Goal: Transaction & Acquisition: Obtain resource

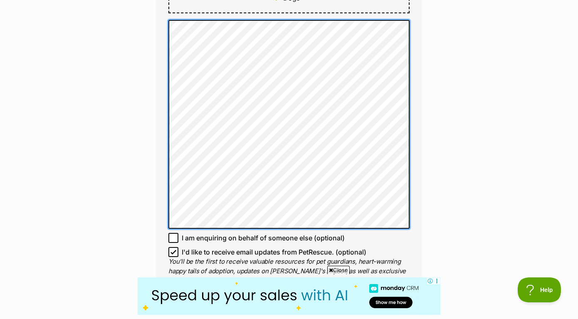
scroll to position [549, 0]
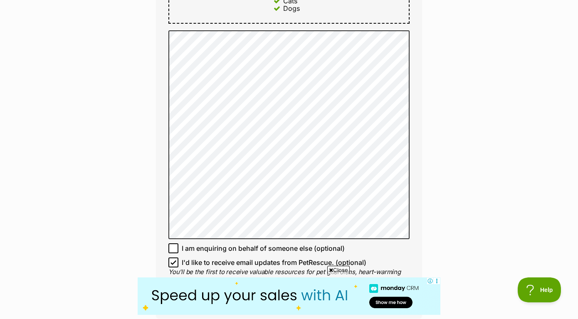
click at [490, 111] on div "Enquire about O'neil Want to increase your chances of a successful enquiry? Upd…" at bounding box center [289, 112] width 578 height 1170
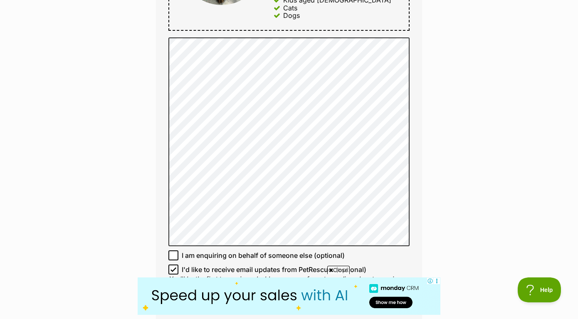
scroll to position [0, 0]
click at [422, 89] on div "Full name Coby Renkin Email We require this to be able to send you communicatio…" at bounding box center [289, 7] width 266 height 636
click at [491, 114] on div "Enquire about O'neil Want to increase your chances of a successful enquiry? Upd…" at bounding box center [289, 119] width 578 height 1170
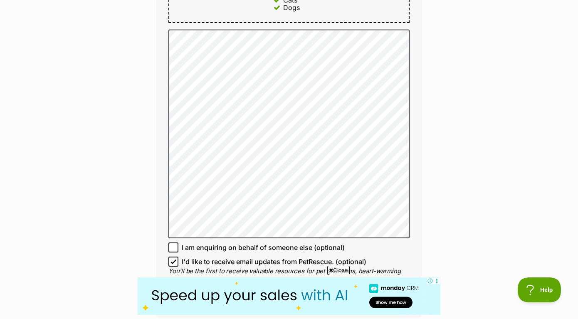
click at [448, 131] on div "Enquire about O'neil Want to increase your chances of a successful enquiry? Upd…" at bounding box center [289, 111] width 578 height 1170
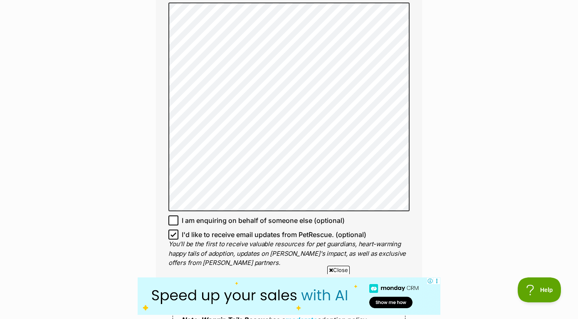
click at [431, 101] on div "Enquire about O'neil Want to increase your chances of a successful enquiry? Upd…" at bounding box center [288, 84] width 291 height 1170
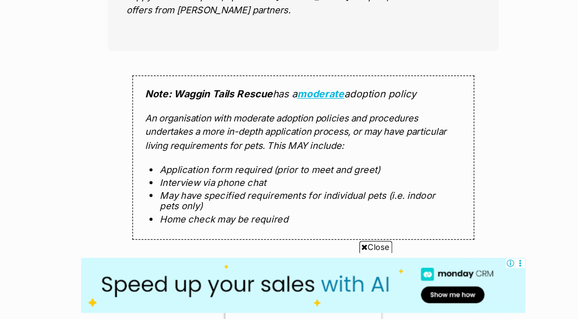
scroll to position [750, 0]
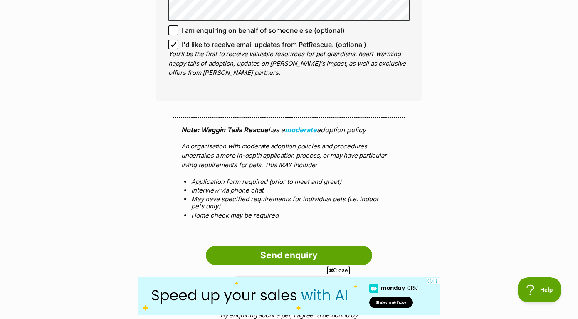
scroll to position [789, 0]
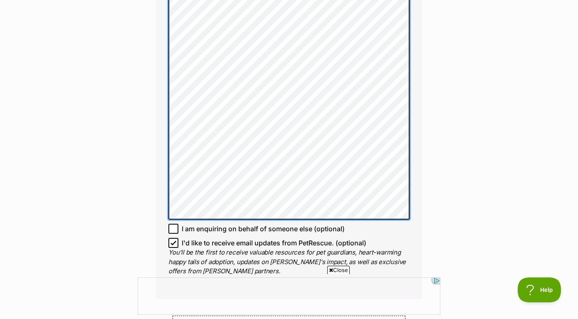
scroll to position [494, 0]
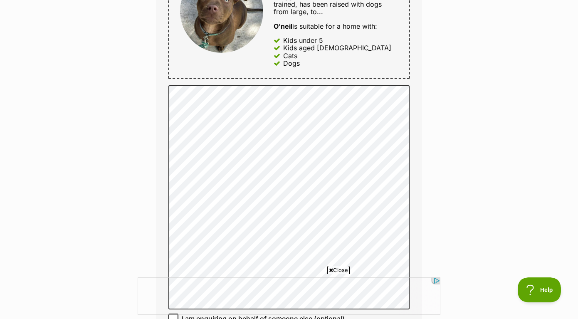
click at [500, 136] on div "Enquire about O'neil Want to increase your chances of a successful enquiry? Upd…" at bounding box center [289, 174] width 578 height 1185
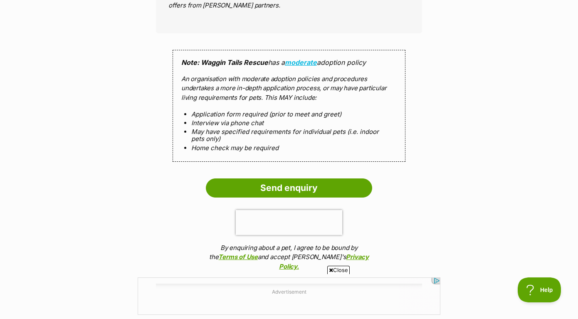
scroll to position [944, 0]
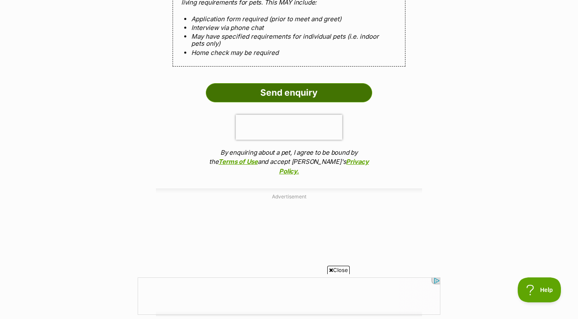
click at [336, 87] on input "Send enquiry" at bounding box center [289, 92] width 166 height 19
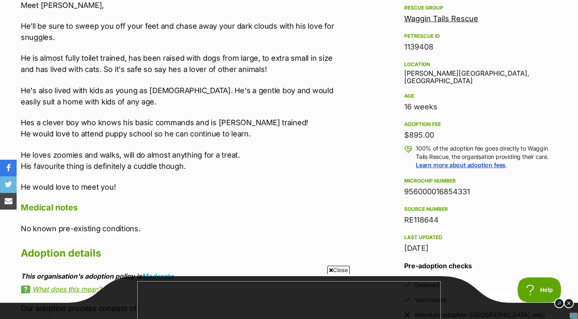
click at [262, 169] on p "He loves zoomies and walks, will do almost anything for a treat. His favourite …" at bounding box center [183, 160] width 324 height 22
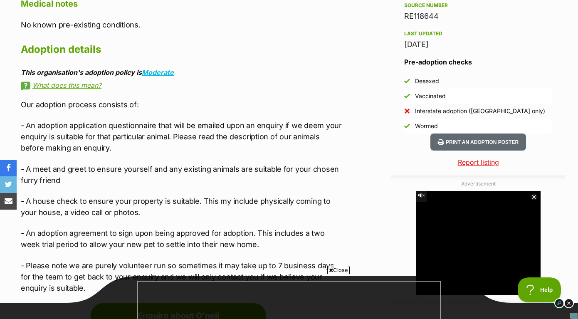
scroll to position [702, 0]
click at [280, 140] on p "- An adoption application questionnaire that will be emailed upon an enquiry if…" at bounding box center [183, 136] width 324 height 34
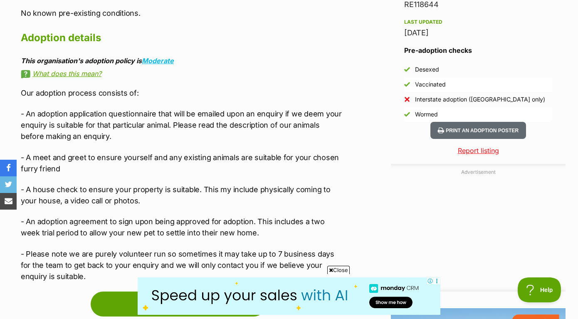
scroll to position [0, 0]
click at [256, 133] on p "- An adoption application questionnaire that will be emailed upon an enquiry if…" at bounding box center [183, 125] width 324 height 34
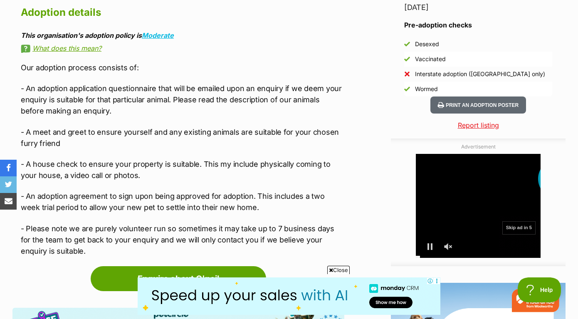
scroll to position [744, 0]
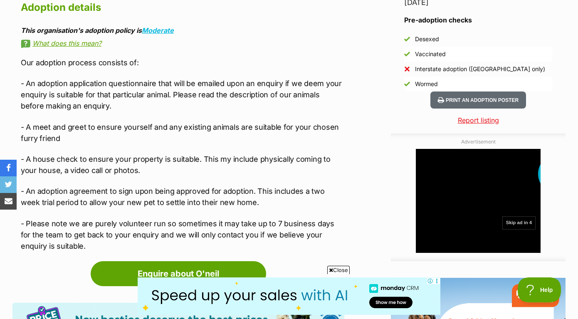
click at [196, 94] on p "- An adoption application questionnaire that will be emailed upon an enquiry if…" at bounding box center [183, 95] width 324 height 34
click at [203, 109] on p "- An adoption application questionnaire that will be emailed upon an enquiry if…" at bounding box center [183, 95] width 324 height 34
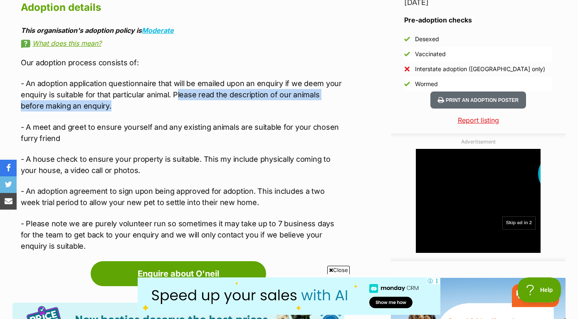
drag, startPoint x: 203, startPoint y: 108, endPoint x: 176, endPoint y: 94, distance: 30.9
click at [176, 94] on p "- An adoption application questionnaire that will be emailed upon an enquiry if…" at bounding box center [183, 95] width 324 height 34
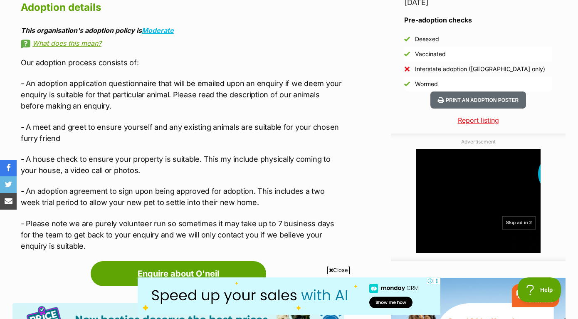
click at [177, 119] on div "Our adoption process consists of: - An adoption application questionnaire that …" at bounding box center [183, 154] width 324 height 195
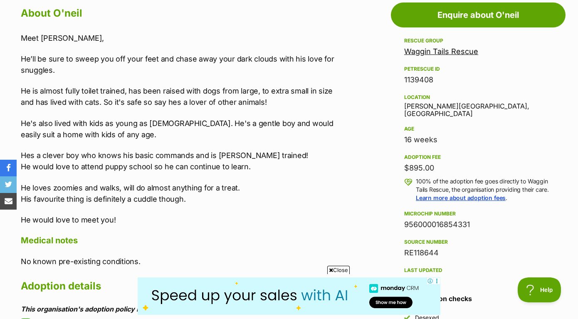
scroll to position [465, 0]
click at [230, 93] on p "He is almost fully toilet trained, has been raised with dogs from large, to ext…" at bounding box center [183, 97] width 324 height 22
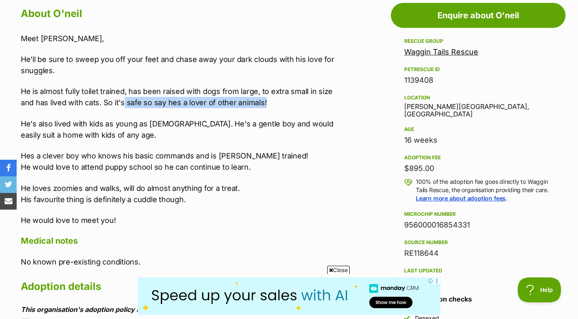
drag, startPoint x: 274, startPoint y: 106, endPoint x: 107, endPoint y: 106, distance: 166.4
click at [107, 106] on p "He is almost fully toilet trained, has been raised with dogs from large, to ext…" at bounding box center [183, 97] width 324 height 22
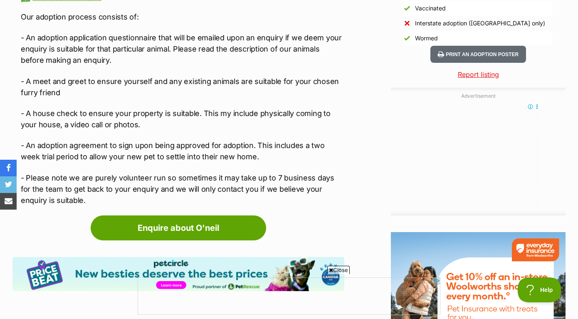
scroll to position [790, 0]
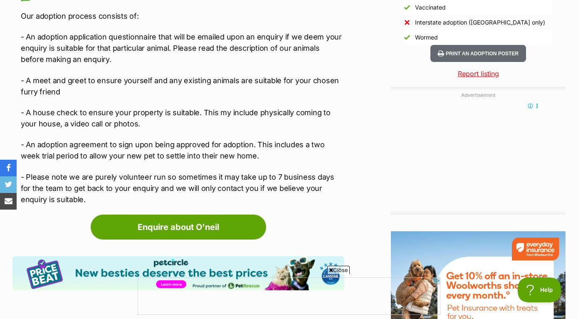
click at [171, 134] on div "Our adoption process consists of: - An adoption application questionnaire that …" at bounding box center [183, 107] width 324 height 195
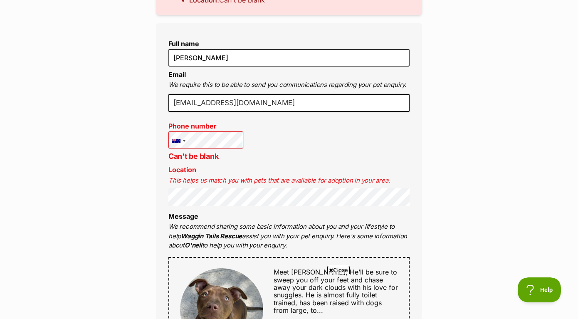
scroll to position [290, 0]
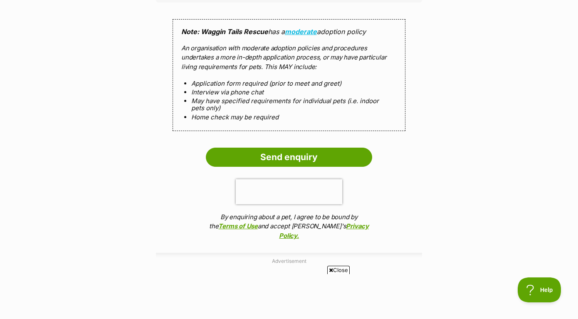
scroll to position [954, 0]
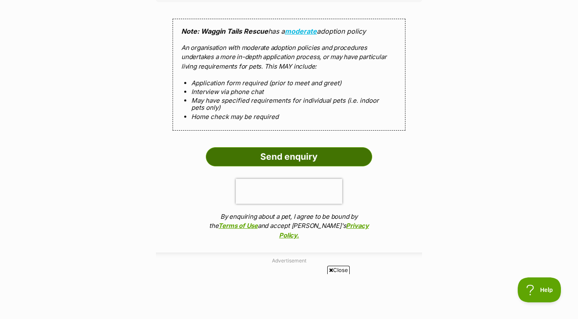
click at [316, 155] on input "Send enquiry" at bounding box center [289, 156] width 166 height 19
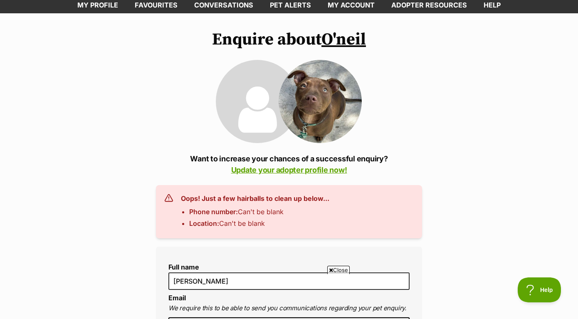
scroll to position [51, 0]
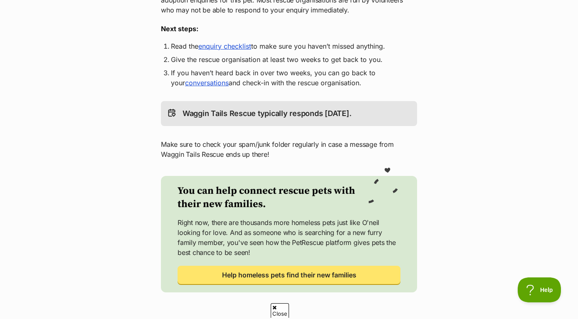
click at [428, 66] on main "Return to [PERSON_NAME] profile Woof! Meow! Thank you for enquiring about O'nei…" at bounding box center [289, 96] width 578 height 474
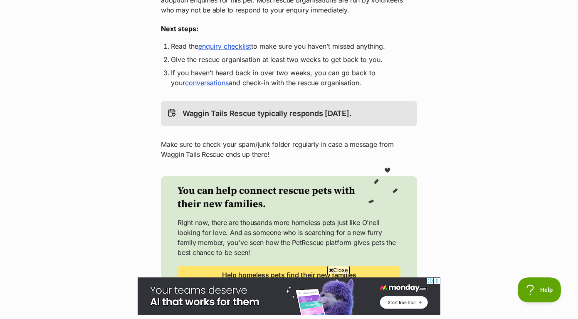
click at [341, 68] on li "If you haven’t heard back in over two weeks, you can go back to your conversati…" at bounding box center [289, 78] width 236 height 20
click at [456, 73] on main "Return to [PERSON_NAME] profile Woof! Meow! Thank you for enquiring about O'nei…" at bounding box center [289, 96] width 578 height 474
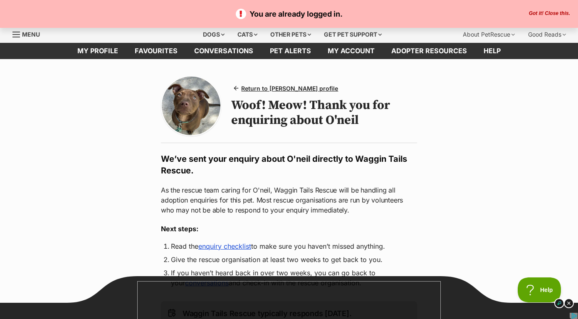
click at [548, 14] on button "Got it! Close this." at bounding box center [550, 13] width 46 height 7
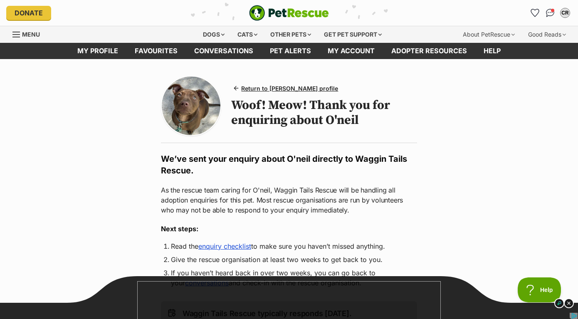
click at [291, 17] on img "PetRescue" at bounding box center [289, 13] width 80 height 16
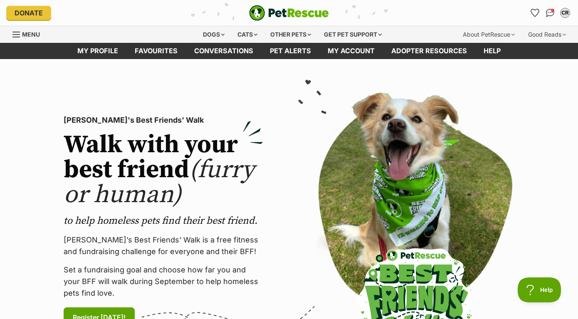
click at [28, 35] on span "Menu" at bounding box center [31, 34] width 18 height 7
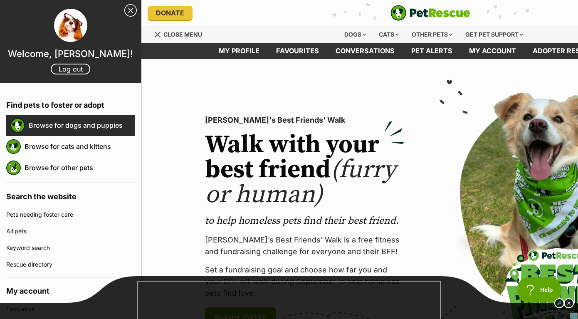
click at [93, 131] on link "Browse for dogs and puppies" at bounding box center [82, 124] width 106 height 17
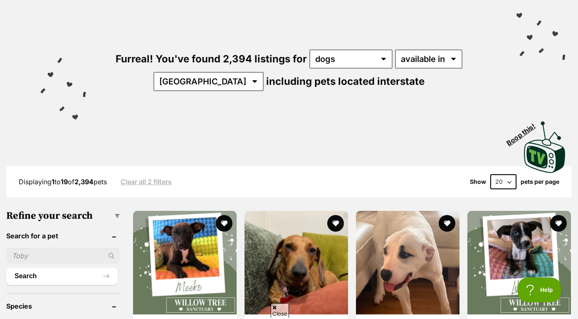
click at [58, 254] on input "text" at bounding box center [63, 256] width 114 height 16
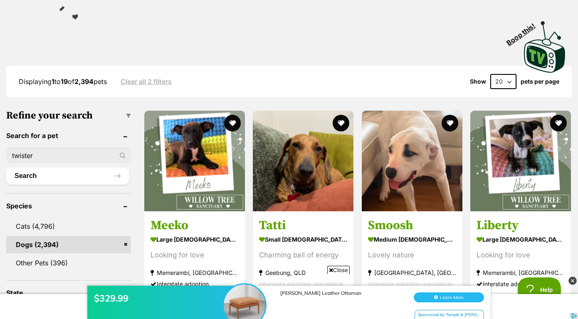
scroll to position [161, 0]
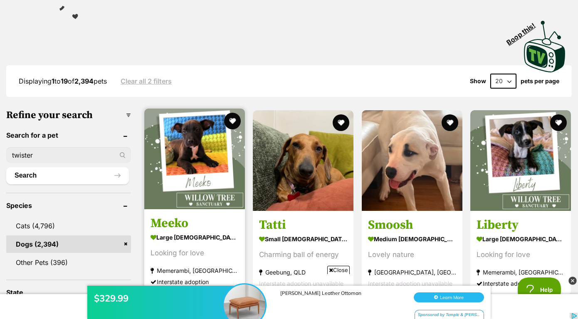
type input "twister"
click at [6, 167] on button "Search" at bounding box center [67, 175] width 123 height 17
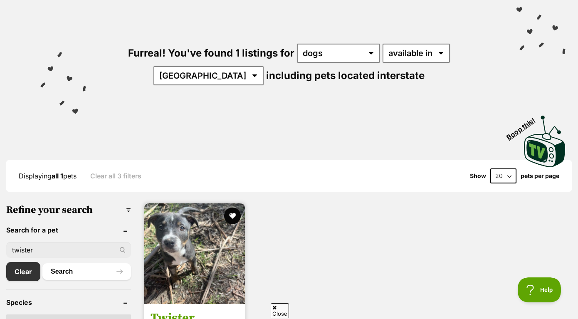
click at [190, 239] on img at bounding box center [194, 253] width 101 height 101
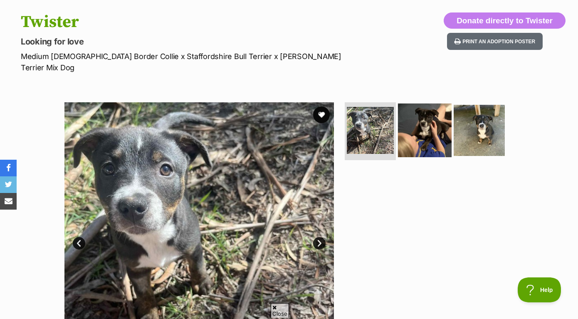
click at [419, 134] on img at bounding box center [425, 130] width 54 height 54
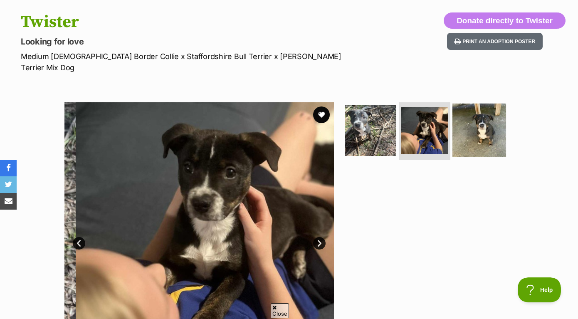
click at [494, 122] on img at bounding box center [479, 130] width 54 height 54
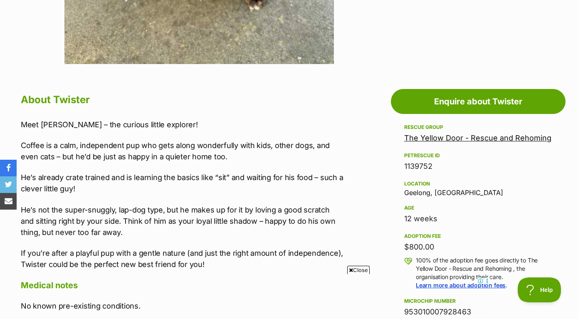
scroll to position [449, 0]
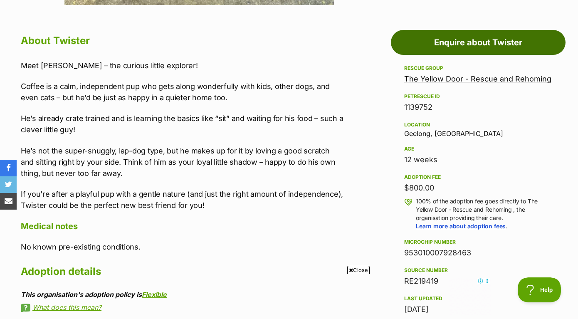
click at [466, 30] on link "Enquire about Twister" at bounding box center [478, 42] width 175 height 25
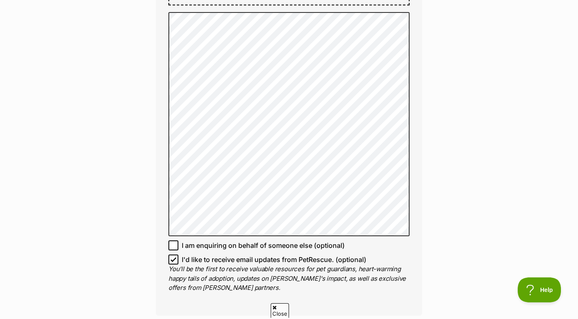
click at [478, 50] on div "Enquire about Twister Want to increase your chances of a successful enquiry? Up…" at bounding box center [289, 114] width 578 height 1211
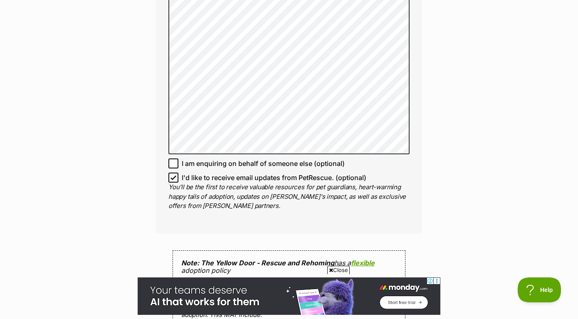
click at [439, 122] on div "Enquire about Twister Want to increase your chances of a successful enquiry? Up…" at bounding box center [289, 40] width 578 height 1196
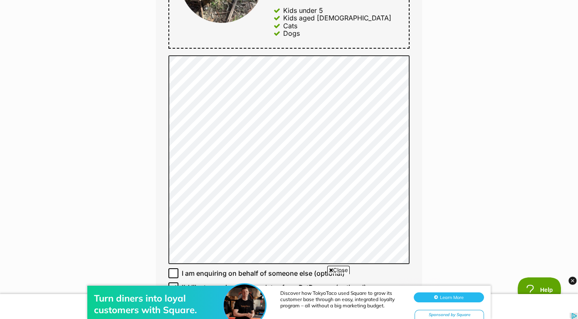
click at [445, 138] on div "Enquire about Twister Want to increase your chances of a successful enquiry? Up…" at bounding box center [289, 150] width 578 height 1196
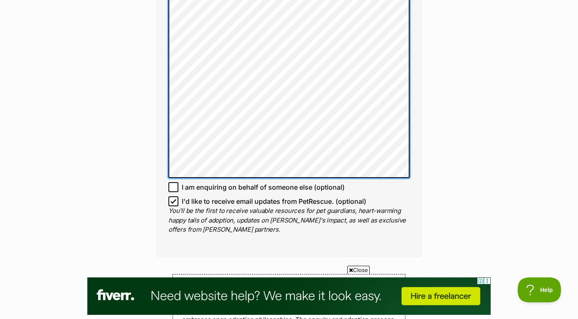
scroll to position [616, 0]
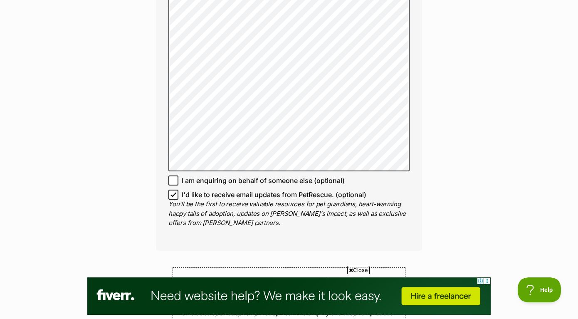
click at [425, 120] on div "Enquire about Twister Want to increase your chances of a successful enquiry? Up…" at bounding box center [288, 57] width 291 height 1196
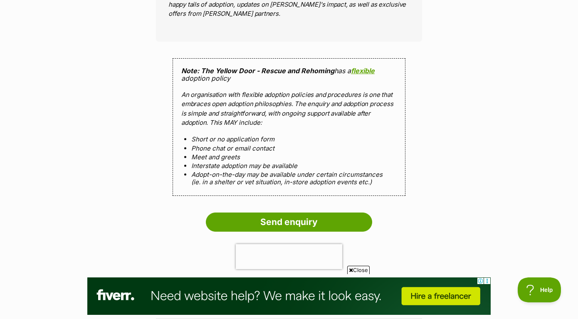
scroll to position [825, 0]
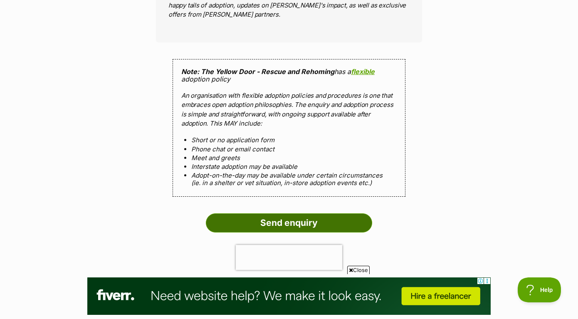
click at [255, 221] on input "Send enquiry" at bounding box center [289, 222] width 166 height 19
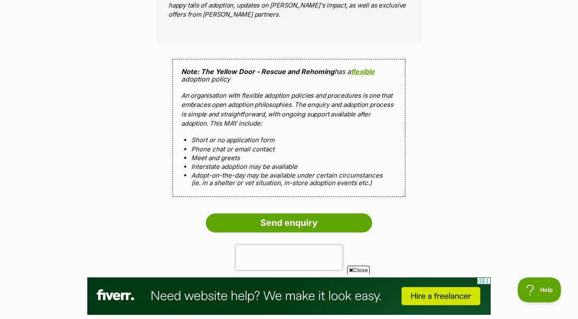
scroll to position [823, 0]
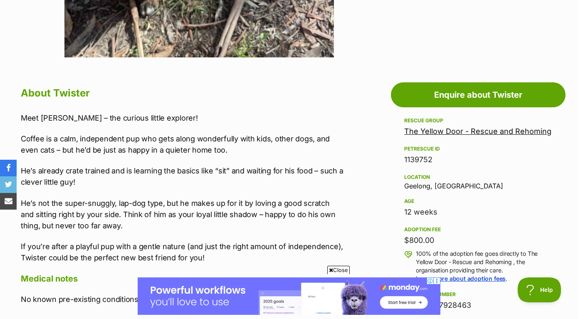
scroll to position [409, 0]
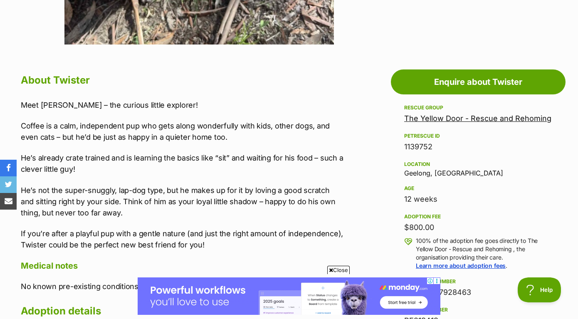
click at [277, 158] on p "He’s already crate trained and is learning the basics like “sit” and waiting fo…" at bounding box center [183, 163] width 324 height 22
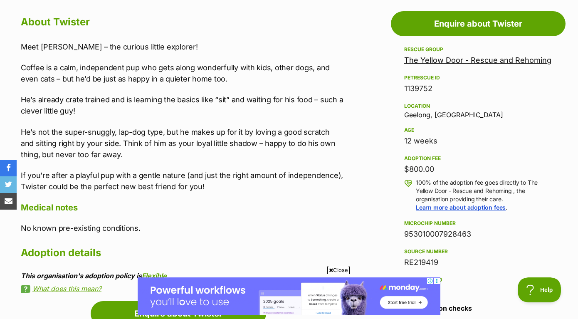
scroll to position [472, 0]
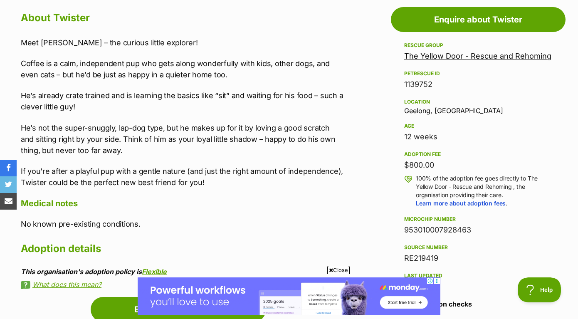
click at [287, 122] on p "He’s not the super-snuggly, lap-dog type, but he makes up for it by loving a go…" at bounding box center [183, 139] width 324 height 34
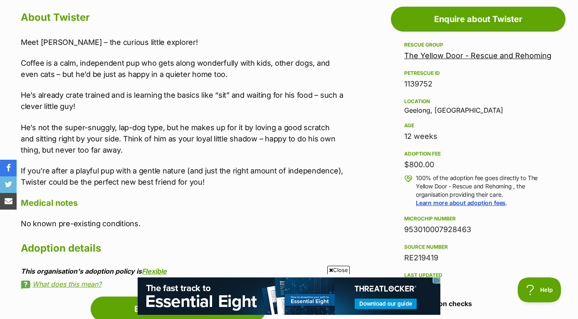
scroll to position [433, 0]
